Goal: Task Accomplishment & Management: Complete application form

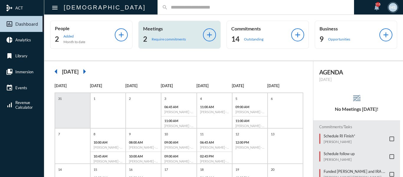
click at [168, 37] on p "Require commitments" at bounding box center [169, 39] width 34 height 4
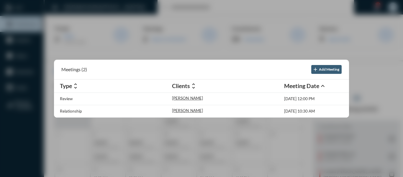
click at [180, 28] on div at bounding box center [201, 88] width 403 height 177
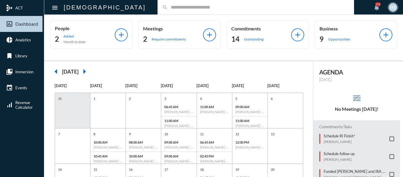
click at [168, 5] on input "text" at bounding box center [259, 7] width 182 height 5
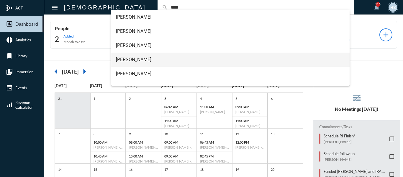
type input "****"
click at [126, 60] on span "[PERSON_NAME]" at bounding box center [230, 59] width 229 height 14
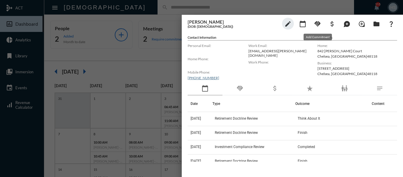
click at [316, 22] on mat-icon "handshake" at bounding box center [317, 23] width 7 height 7
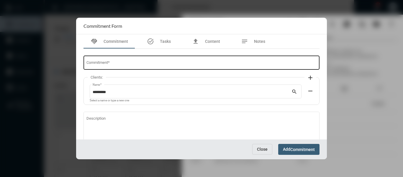
drag, startPoint x: 133, startPoint y: 63, endPoint x: 142, endPoint y: 62, distance: 9.2
click at [133, 62] on input "Commitment *" at bounding box center [201, 63] width 230 height 4
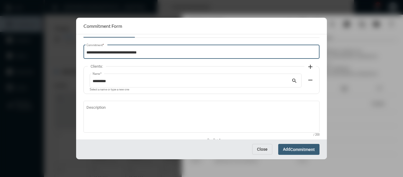
scroll to position [40, 0]
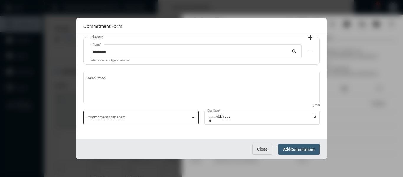
type input "**********"
click at [193, 116] on div at bounding box center [192, 117] width 5 height 5
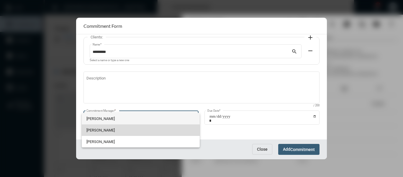
drag, startPoint x: 101, startPoint y: 128, endPoint x: 186, endPoint y: 125, distance: 85.6
click at [101, 128] on span "[PERSON_NAME]" at bounding box center [140, 129] width 109 height 11
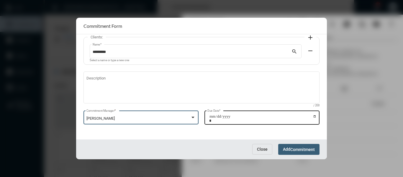
click at [314, 116] on input "Due Date *" at bounding box center [262, 118] width 107 height 8
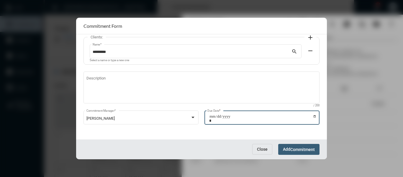
type input "**********"
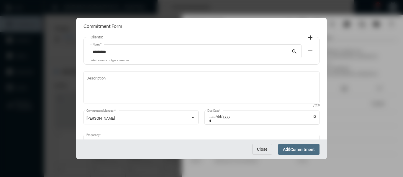
click at [307, 150] on span "Commitment" at bounding box center [302, 149] width 24 height 5
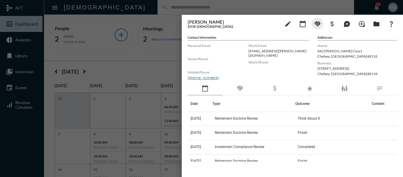
click at [179, 8] on div at bounding box center [201, 88] width 403 height 177
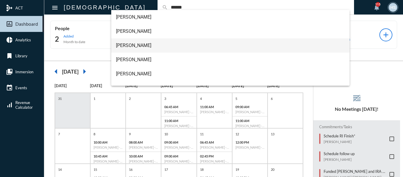
type input "******"
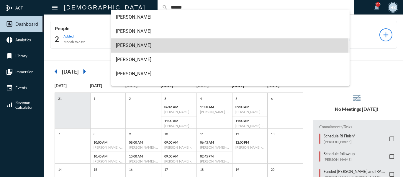
click at [135, 46] on span "[PERSON_NAME]" at bounding box center [230, 45] width 229 height 14
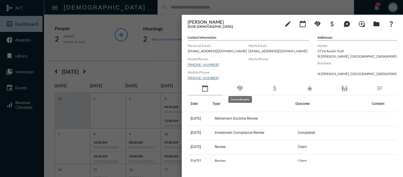
click at [243, 87] on mat-icon "handshake" at bounding box center [239, 88] width 7 height 7
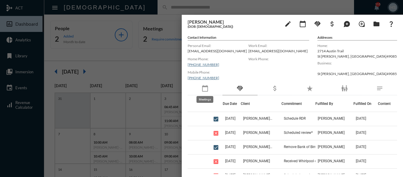
click at [204, 88] on mat-icon "calendar_today" at bounding box center [204, 88] width 7 height 7
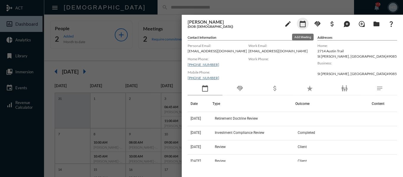
click at [302, 24] on mat-icon "calendar_today" at bounding box center [302, 23] width 7 height 7
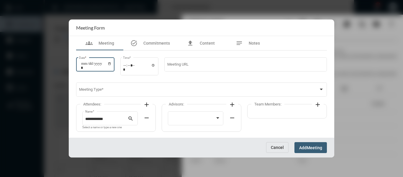
click at [111, 64] on input "Date *" at bounding box center [96, 65] width 31 height 8
type input "**********"
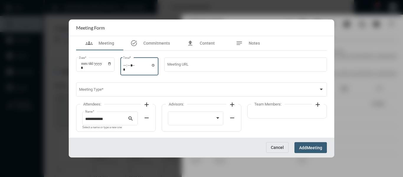
click at [155, 65] on input "Time *" at bounding box center [139, 67] width 32 height 9
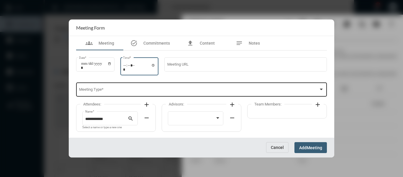
type input "*****"
click at [204, 90] on span at bounding box center [199, 90] width 240 height 4
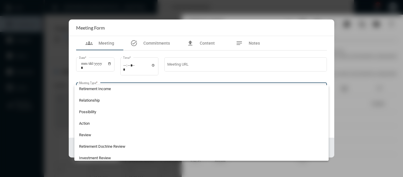
scroll to position [147, 0]
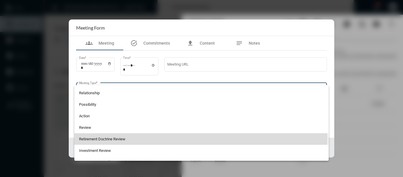
click at [113, 137] on span "Retirement Doctrine Review" at bounding box center [201, 138] width 245 height 11
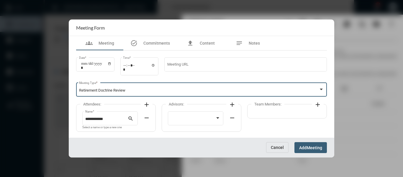
click at [321, 89] on div at bounding box center [321, 88] width 3 height 1
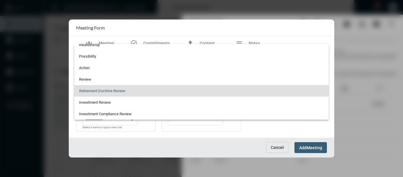
scroll to position [125, 0]
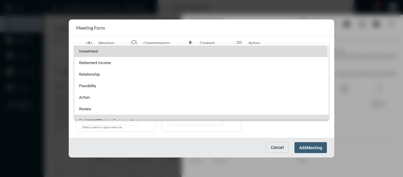
click at [89, 51] on span "Investment" at bounding box center [201, 50] width 245 height 11
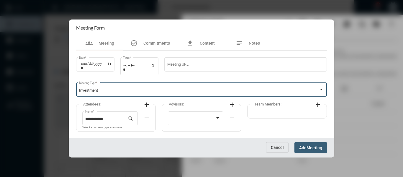
click at [147, 103] on mat-icon "add" at bounding box center [146, 104] width 7 height 7
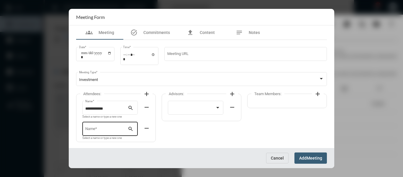
click at [96, 129] on input "Name *" at bounding box center [106, 129] width 43 height 4
type input "*"
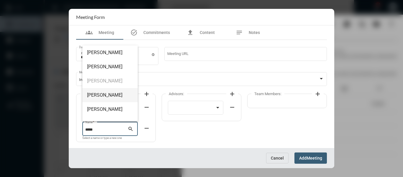
scroll to position [9, 0]
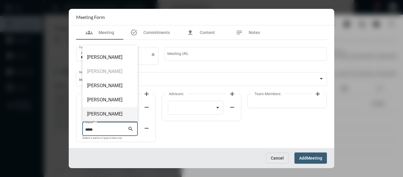
click at [117, 112] on span "[PERSON_NAME]" at bounding box center [110, 114] width 46 height 14
type input "**********"
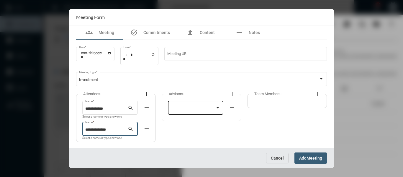
click at [206, 112] on div at bounding box center [196, 107] width 50 height 15
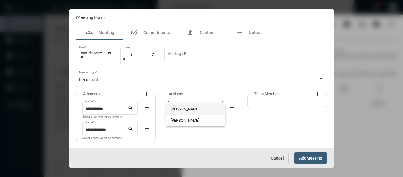
click at [193, 108] on span "[PERSON_NAME]" at bounding box center [196, 108] width 50 height 11
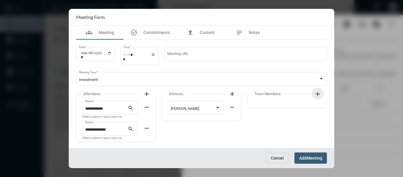
click at [316, 93] on mat-icon "add" at bounding box center [317, 93] width 7 height 7
click at [280, 106] on div at bounding box center [278, 108] width 45 height 4
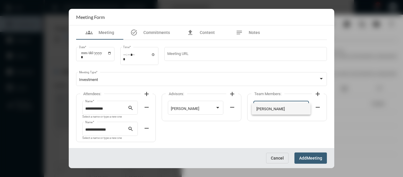
click at [261, 106] on span "[PERSON_NAME]" at bounding box center [281, 108] width 50 height 11
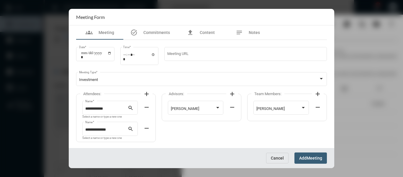
click at [310, 159] on span "Meeting" at bounding box center [314, 158] width 16 height 5
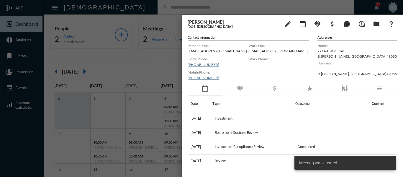
click at [151, 66] on div at bounding box center [201, 88] width 403 height 177
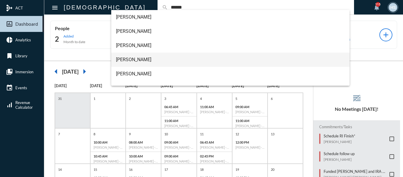
scroll to position [29, 0]
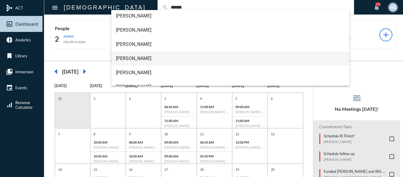
type input "******"
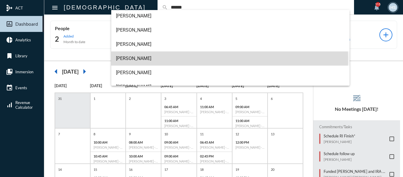
click at [133, 58] on span "[PERSON_NAME]" at bounding box center [230, 58] width 229 height 14
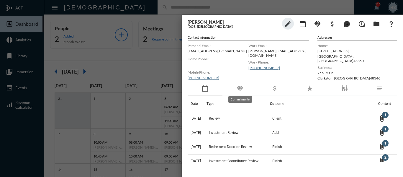
click at [236, 88] on mat-icon "handshake" at bounding box center [239, 88] width 7 height 7
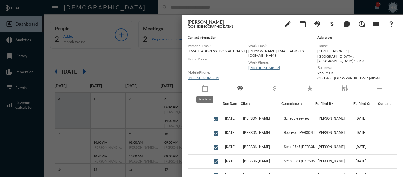
click at [206, 89] on mat-icon "calendar_today" at bounding box center [204, 88] width 7 height 7
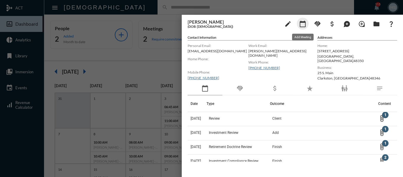
click at [305, 23] on mat-icon "calendar_today" at bounding box center [302, 23] width 7 height 7
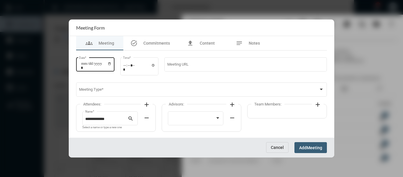
click at [111, 64] on input "Date *" at bounding box center [96, 65] width 31 height 8
type input "**********"
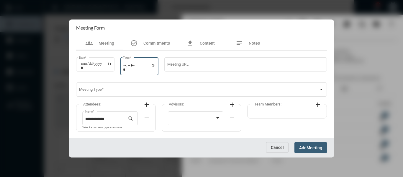
click at [155, 65] on input "Time *" at bounding box center [139, 67] width 32 height 9
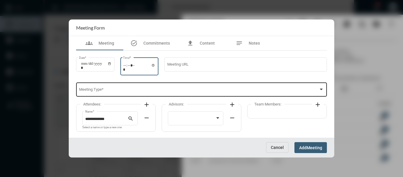
type input "*****"
click at [226, 89] on span at bounding box center [199, 90] width 240 height 4
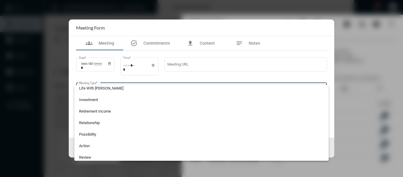
scroll to position [118, 0]
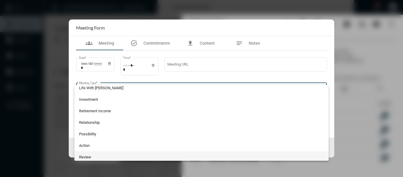
click at [86, 156] on span "Review" at bounding box center [201, 156] width 245 height 11
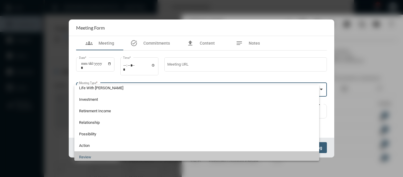
scroll to position [120, 0]
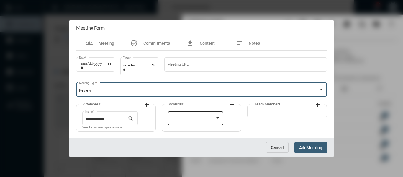
click at [204, 118] on div at bounding box center [193, 119] width 45 height 4
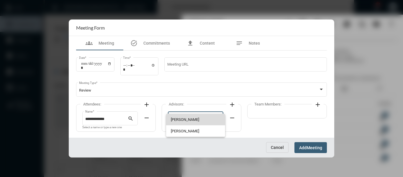
click at [193, 118] on span "[PERSON_NAME]" at bounding box center [196, 119] width 50 height 11
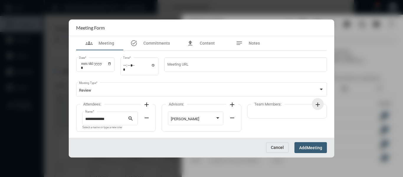
click at [317, 102] on mat-icon "add" at bounding box center [317, 104] width 7 height 7
click at [286, 118] on div at bounding box center [278, 119] width 45 height 4
click at [275, 119] on span "[PERSON_NAME]" at bounding box center [281, 119] width 50 height 11
click at [315, 145] on span "Meeting" at bounding box center [314, 147] width 16 height 5
